Goal: Find specific page/section: Find specific page/section

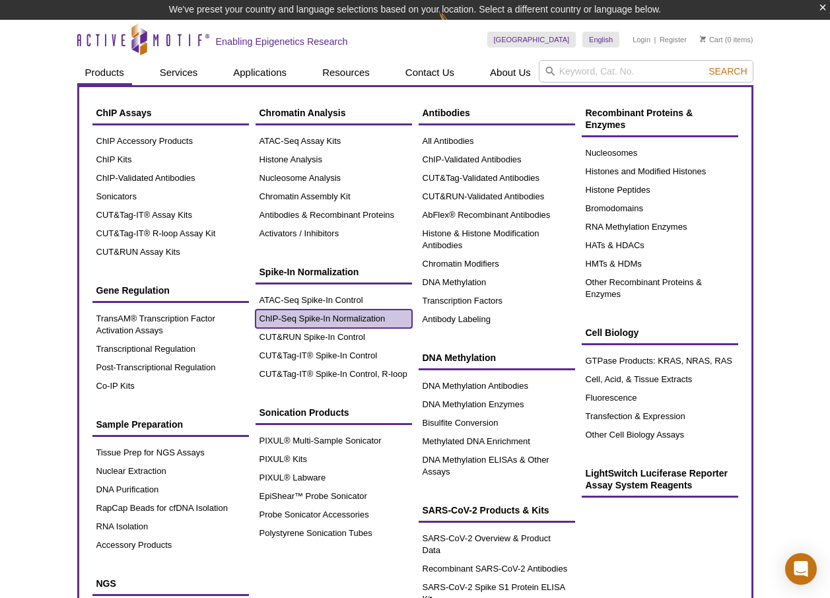
click at [297, 314] on link "ChIP-Seq Spike-In Normalization" at bounding box center [334, 319] width 157 height 18
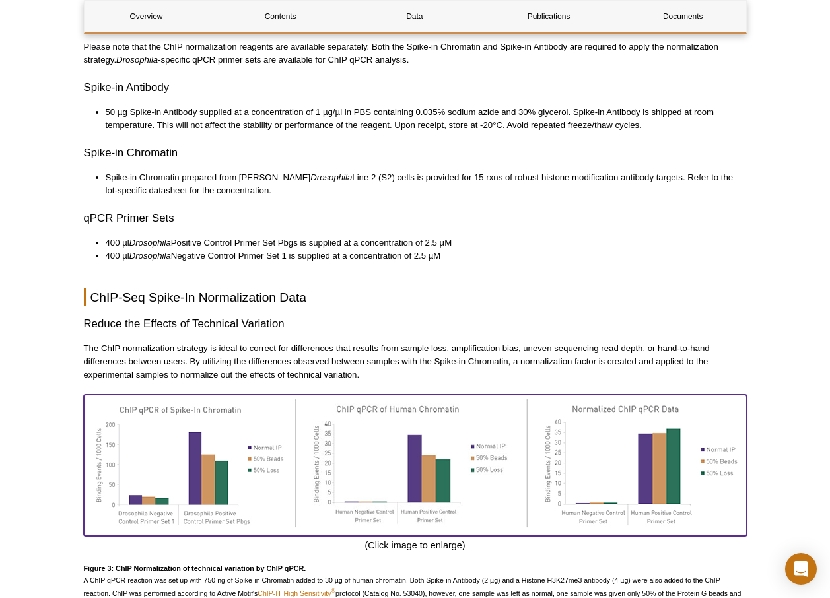
click at [437, 427] on img at bounding box center [415, 463] width 663 height 137
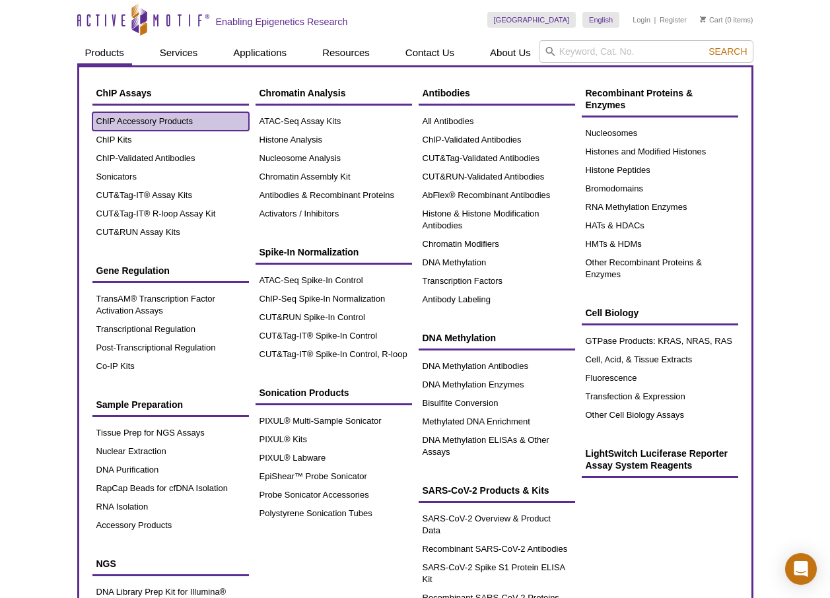
click at [151, 124] on link "ChIP Accessory Products" at bounding box center [170, 121] width 157 height 18
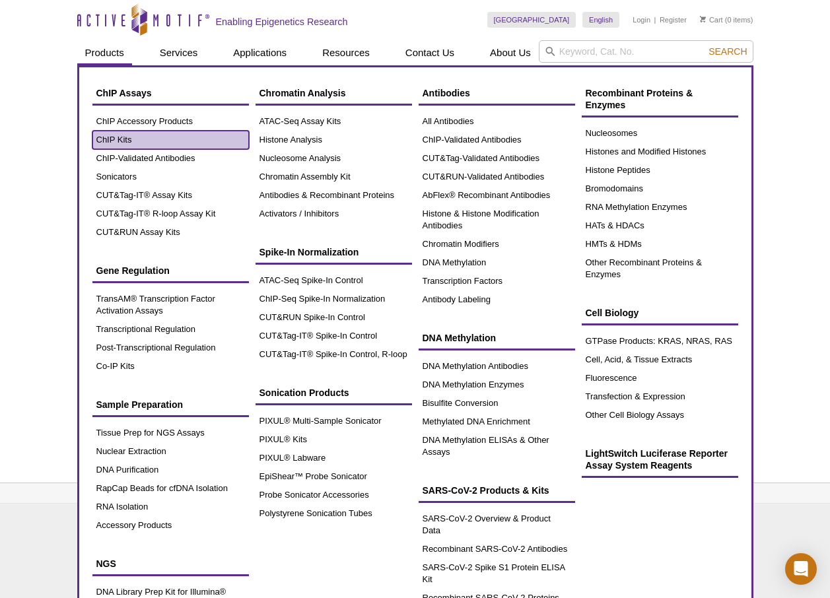
click at [111, 142] on link "ChIP Kits" at bounding box center [170, 140] width 157 height 18
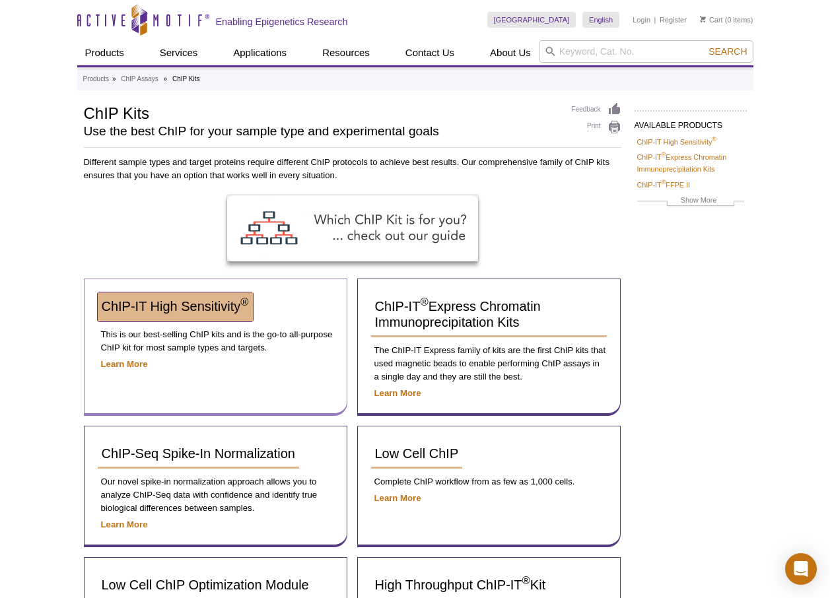
click at [215, 303] on span "ChIP-IT High Sensitivity ®" at bounding box center [175, 306] width 147 height 15
